Goal: Task Accomplishment & Management: Use online tool/utility

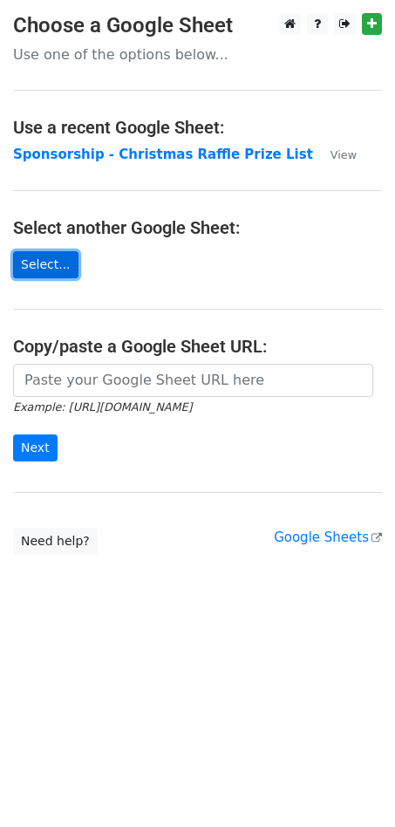
click at [42, 260] on link "Select..." at bounding box center [45, 264] width 65 height 27
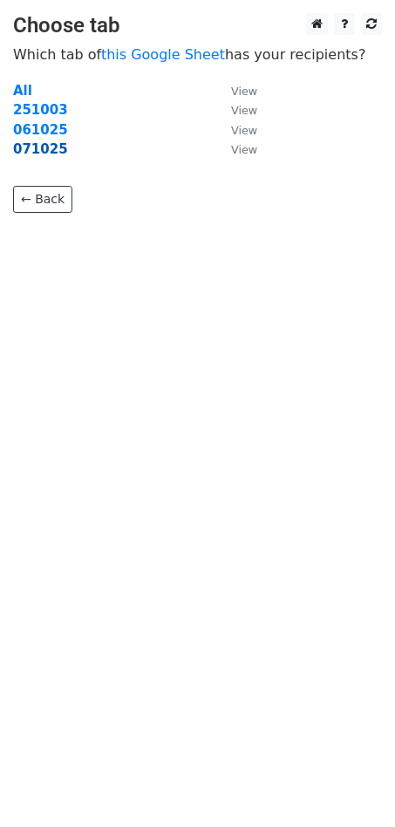
click at [51, 152] on strong "071025" at bounding box center [40, 149] width 55 height 16
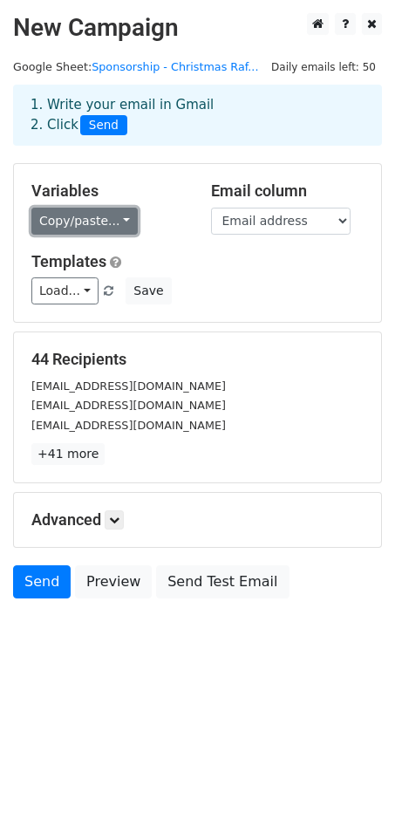
click at [99, 222] on link "Copy/paste..." at bounding box center [84, 221] width 106 height 27
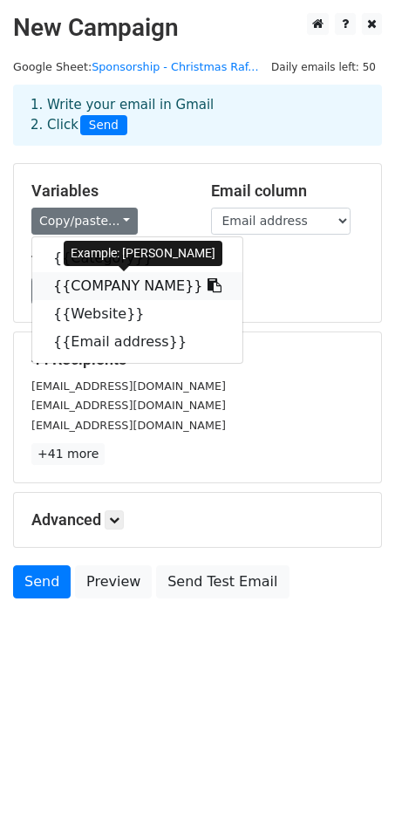
click at [96, 280] on link "{{COMPANY NAME}}" at bounding box center [137, 286] width 210 height 28
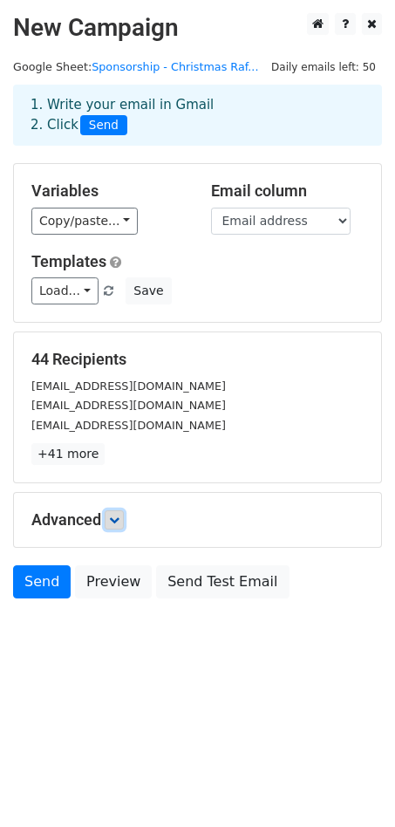
click at [113, 521] on icon at bounding box center [114, 520] width 10 height 10
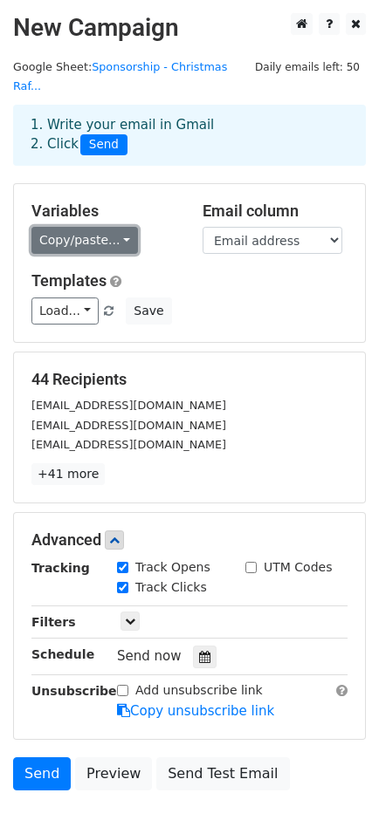
click at [109, 227] on link "Copy/paste..." at bounding box center [84, 240] width 106 height 27
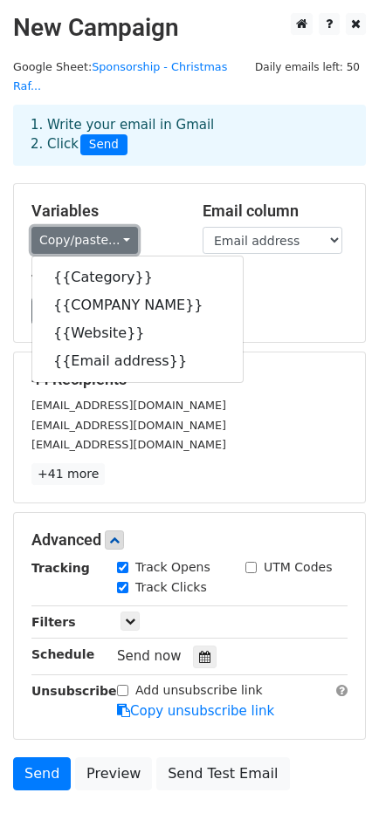
click at [93, 227] on link "Copy/paste..." at bounding box center [84, 240] width 106 height 27
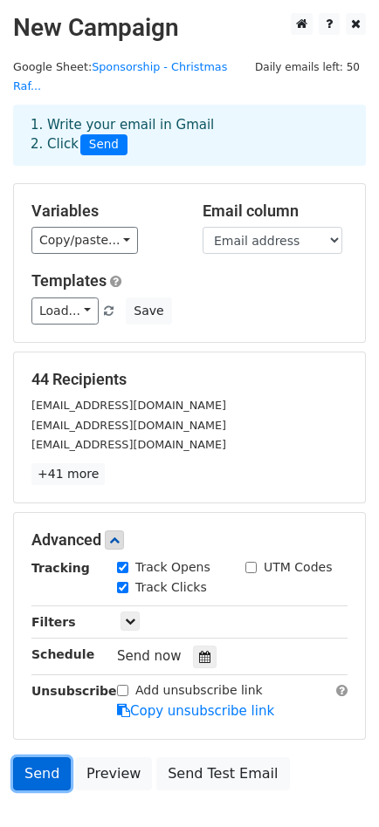
click at [38, 757] on link "Send" at bounding box center [42, 773] width 58 height 33
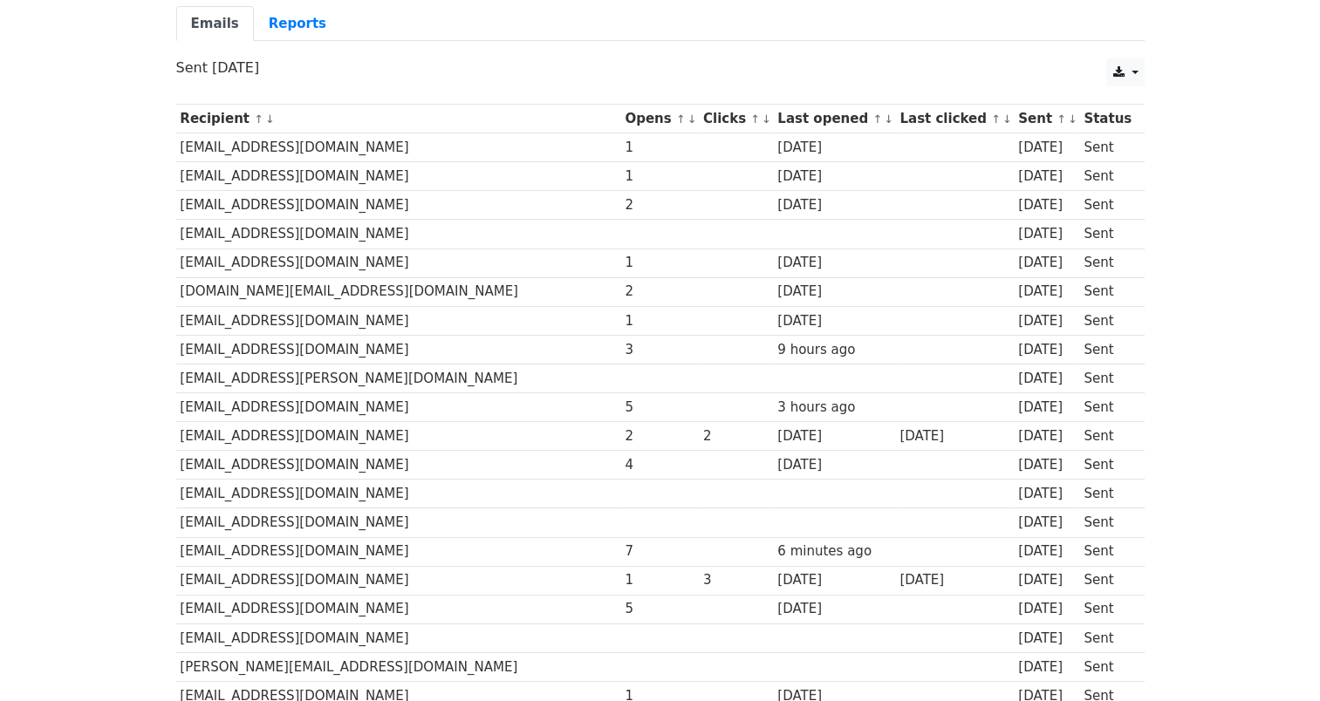
scroll to position [154, 0]
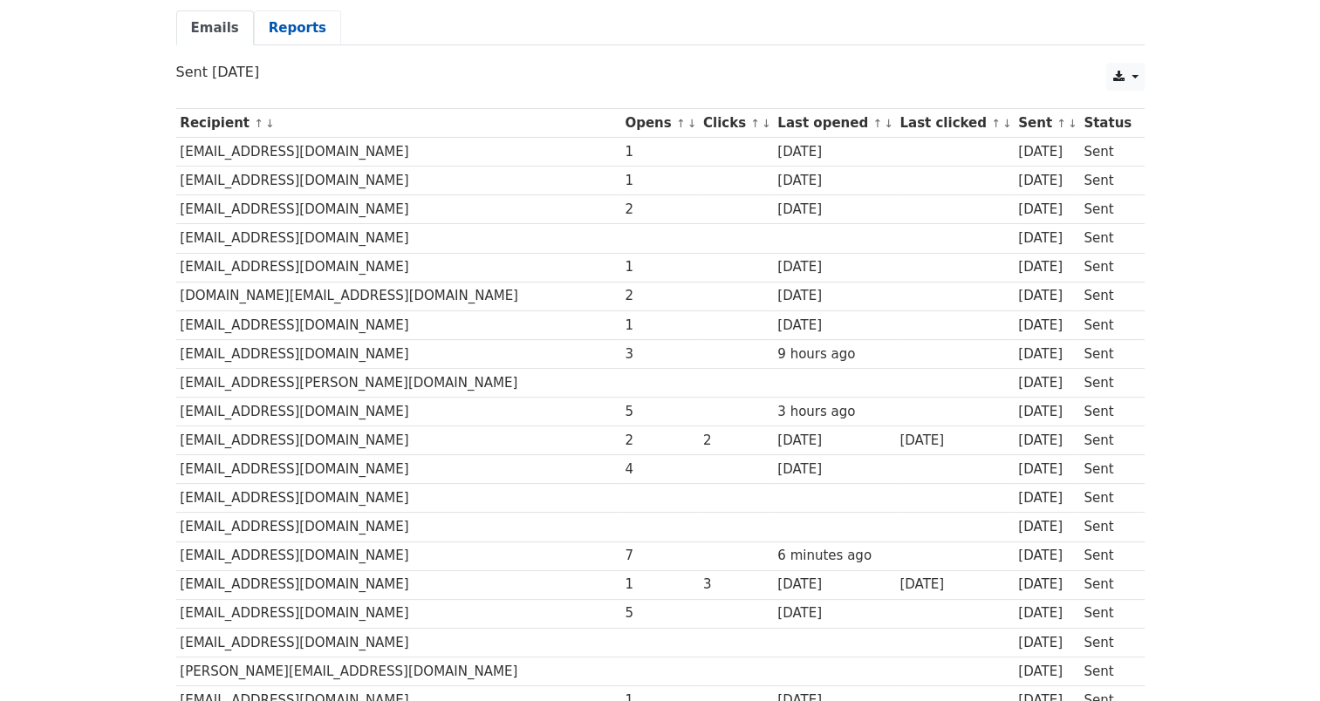
click at [295, 31] on link "Reports" at bounding box center [297, 28] width 87 height 36
